Goal: Navigation & Orientation: Understand site structure

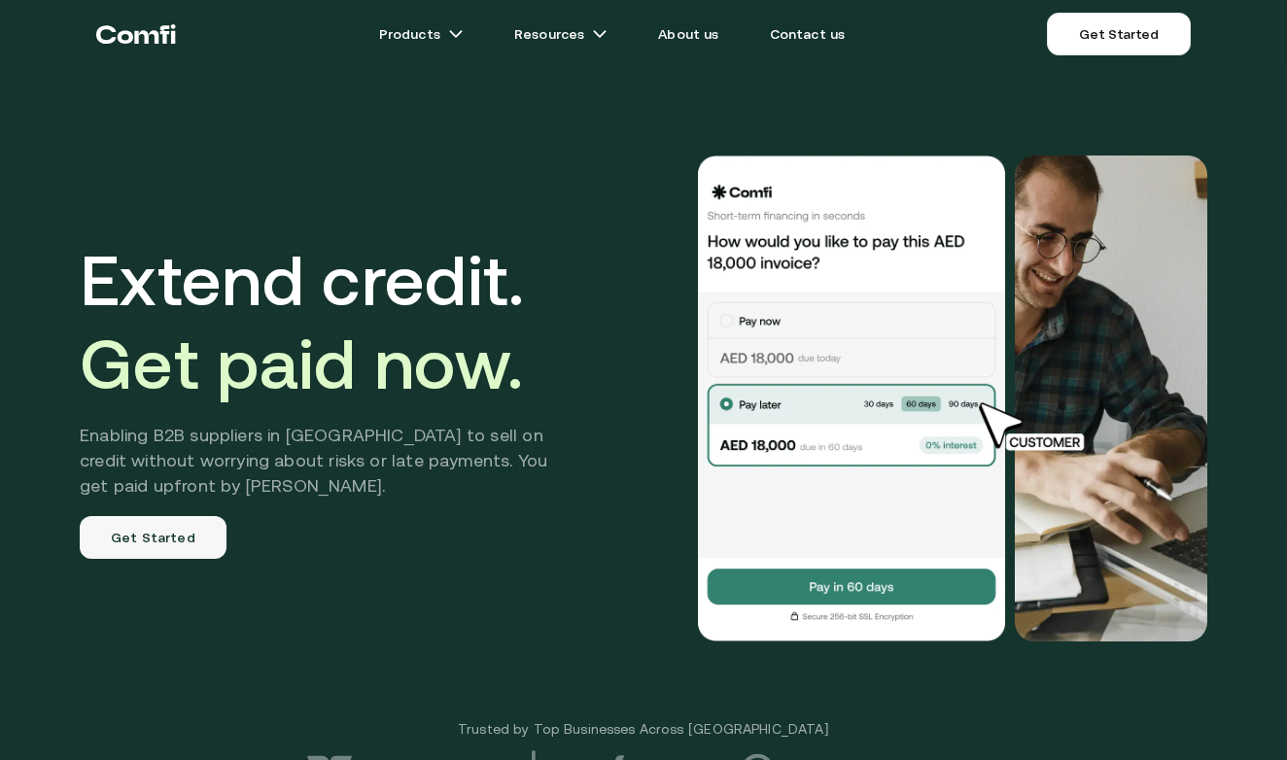
click at [159, 540] on link "Get Started" at bounding box center [153, 537] width 147 height 43
click at [696, 36] on link "About us" at bounding box center [688, 34] width 107 height 39
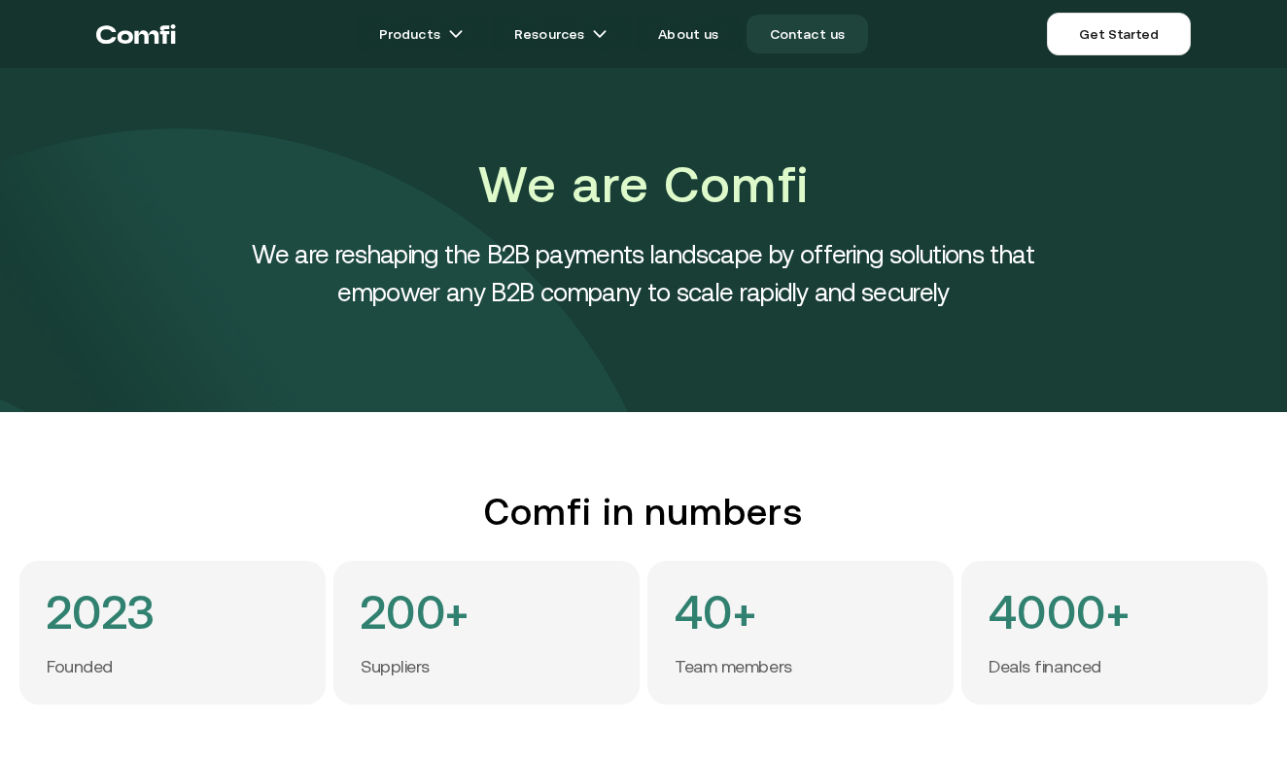
click at [806, 26] on link "Contact us" at bounding box center [808, 34] width 122 height 39
